Goal: Information Seeking & Learning: Understand process/instructions

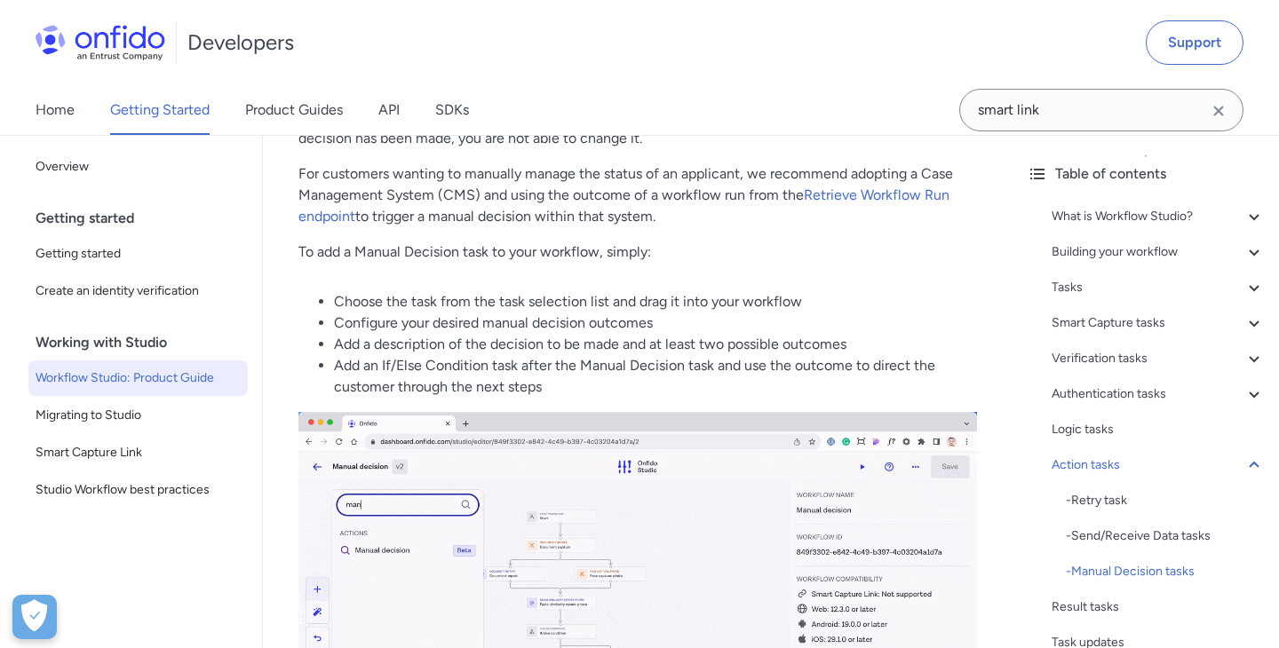
scroll to position [26002, 0]
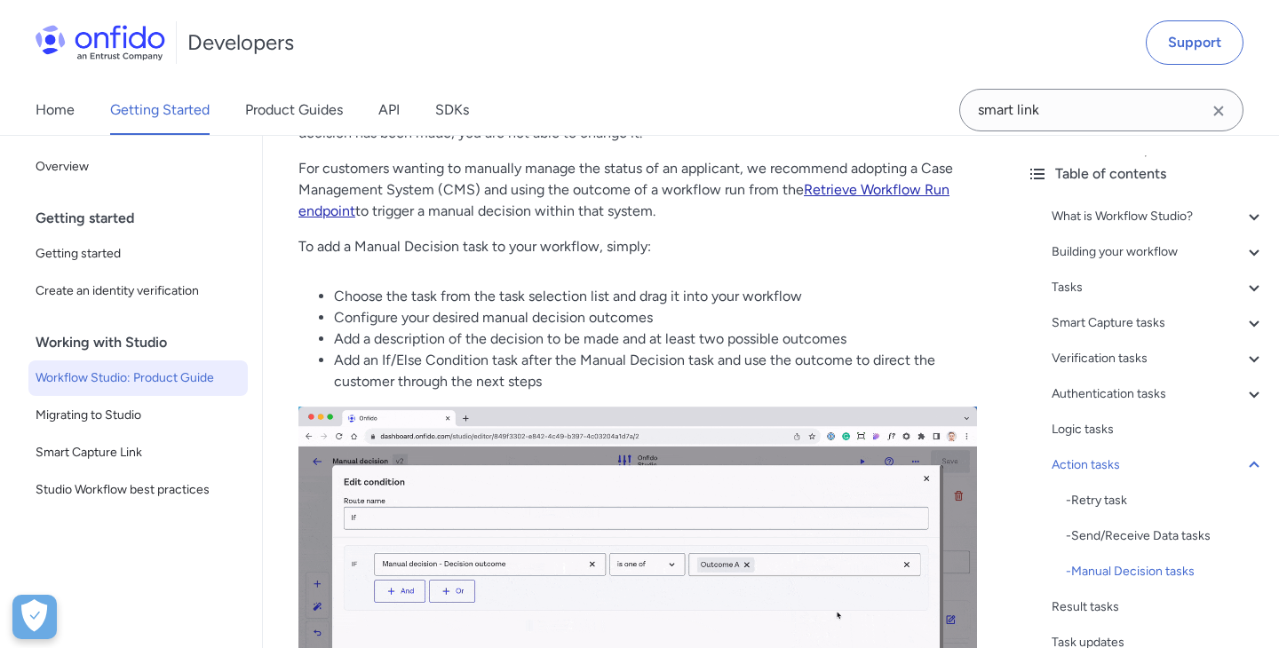
click at [829, 188] on link "Retrieve Workflow Run endpoint" at bounding box center [623, 200] width 651 height 38
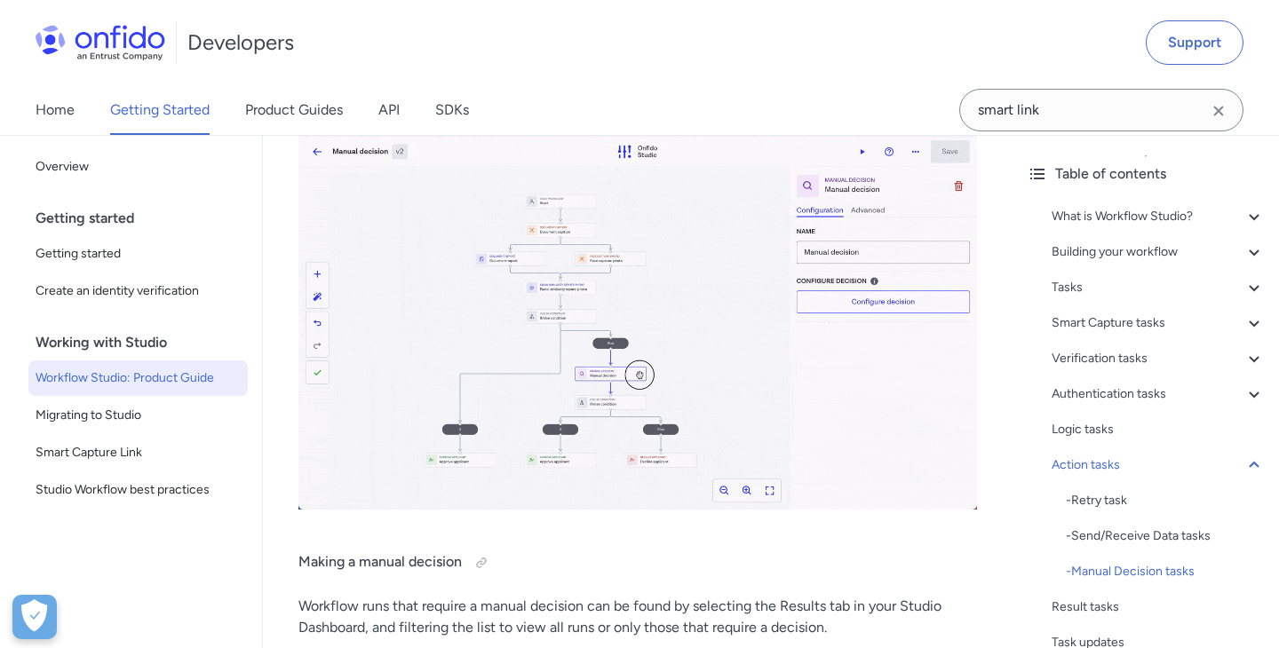
scroll to position [26397, 0]
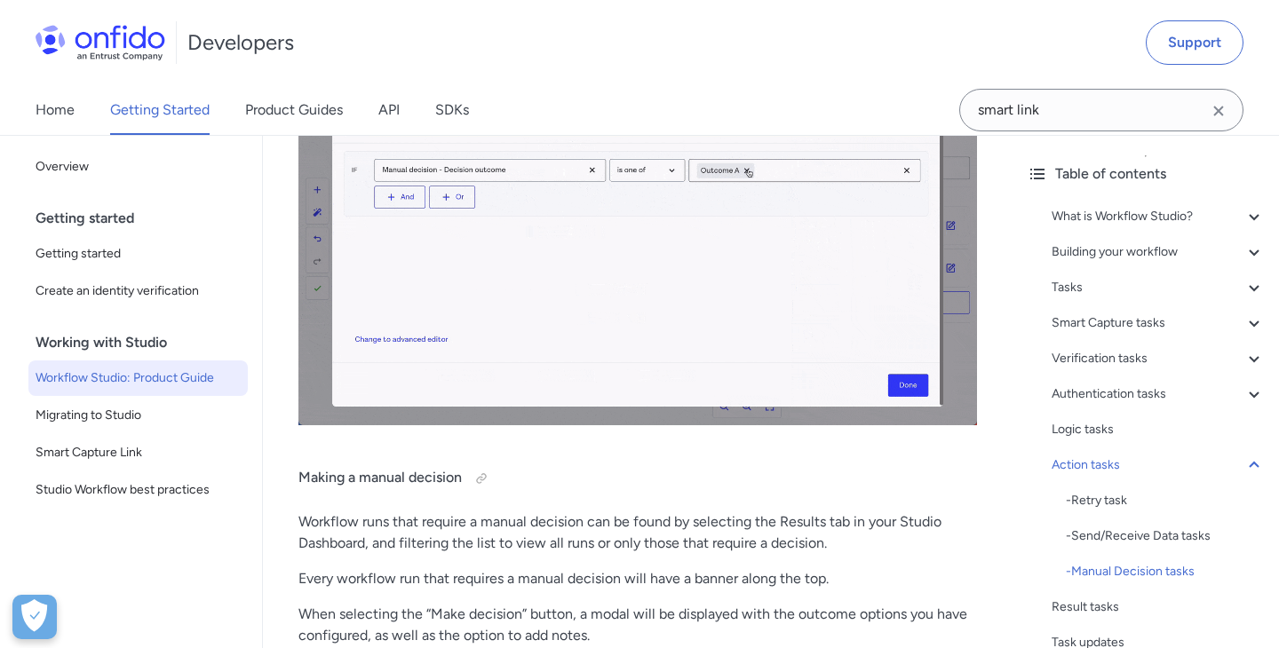
click at [785, 315] on img at bounding box center [637, 218] width 678 height 412
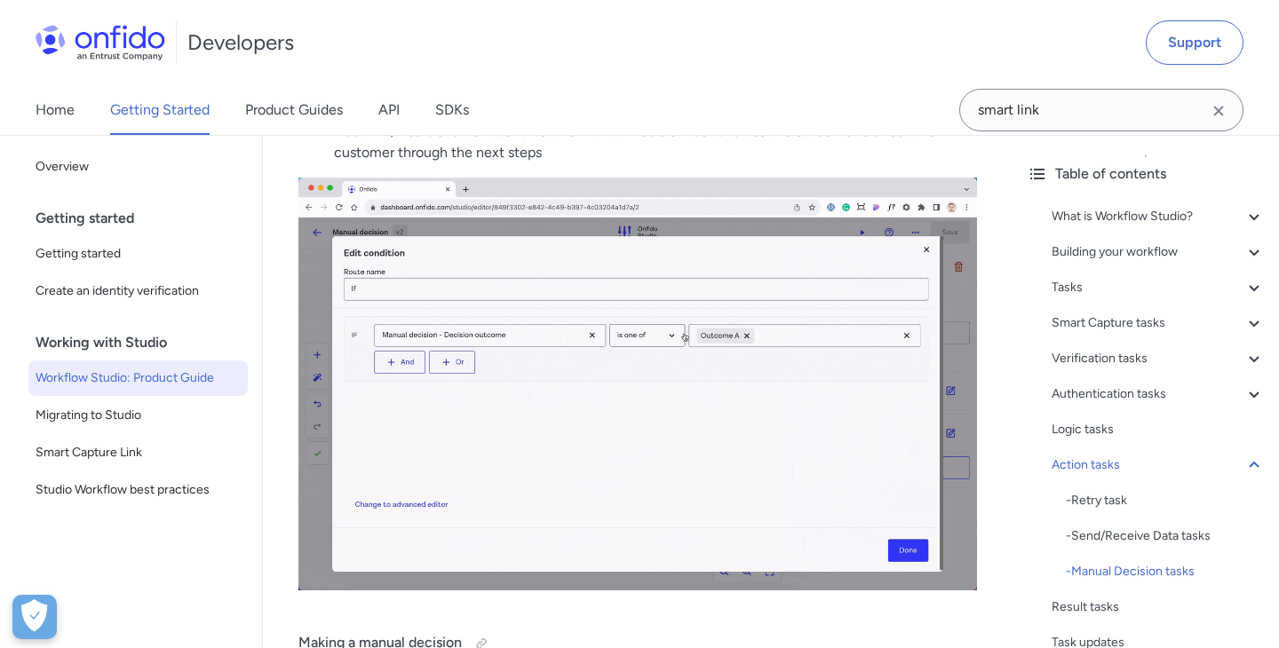
scroll to position [26239, 0]
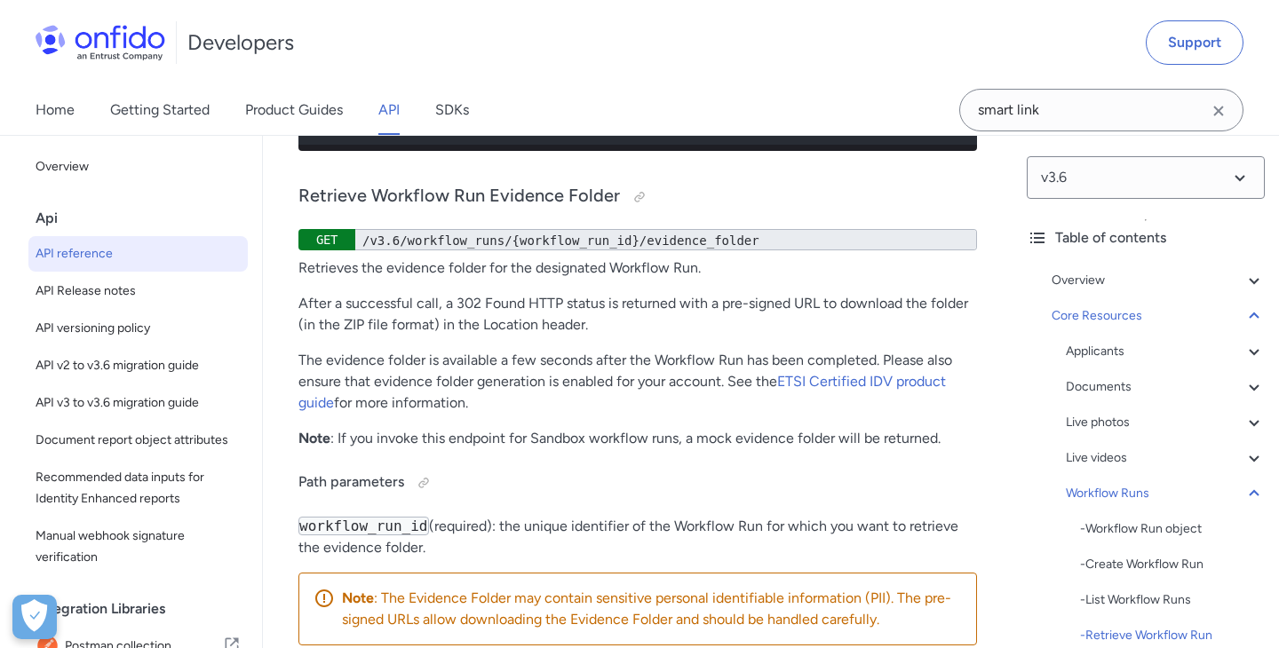
scroll to position [54405, 0]
